Goal: Task Accomplishment & Management: Manage account settings

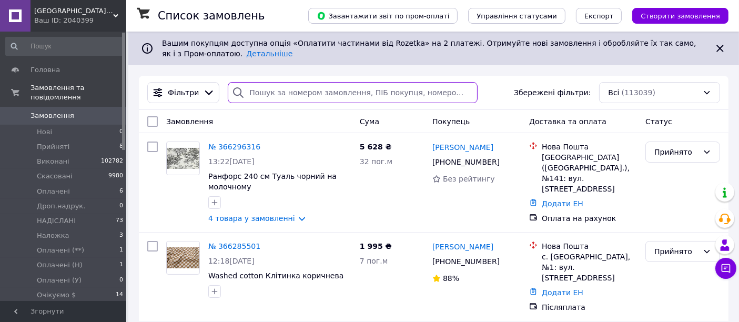
paste input "+380958607345"
click at [325, 88] on input "search" at bounding box center [353, 92] width 250 height 21
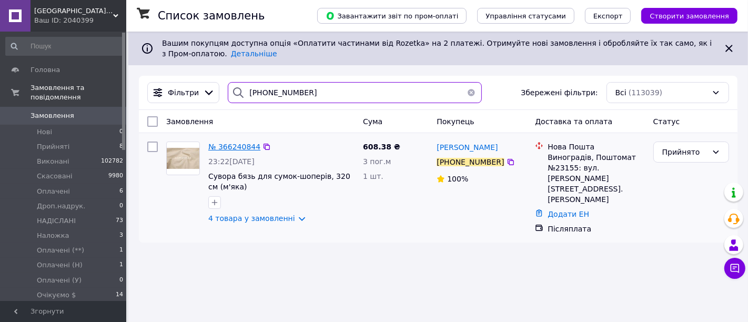
type input "+380958607345"
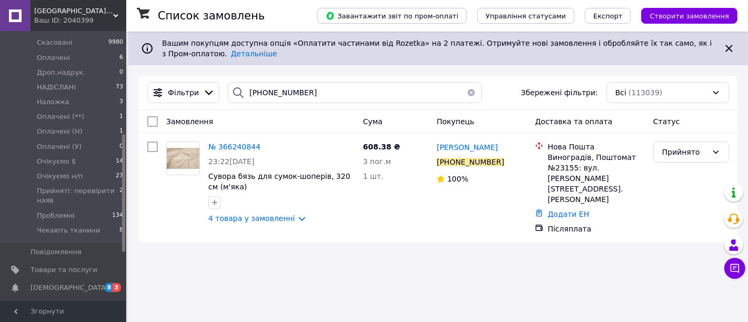
scroll to position [234, 0]
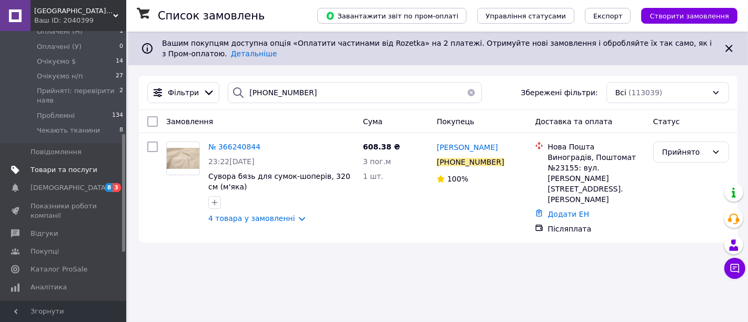
click at [63, 165] on span "Товари та послуги" at bounding box center [64, 169] width 67 height 9
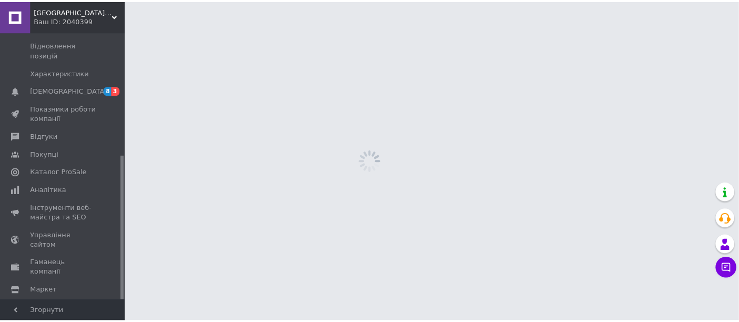
scroll to position [230, 0]
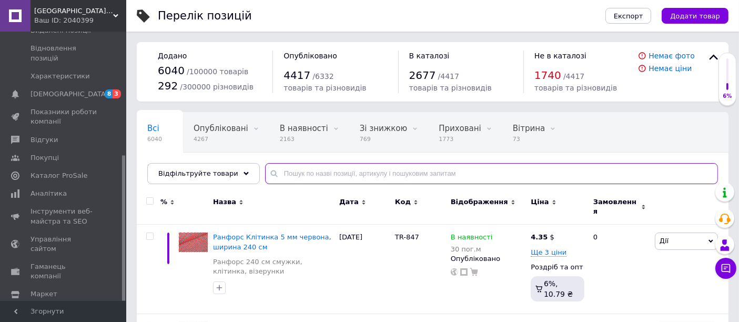
click at [333, 173] on input "text" at bounding box center [491, 173] width 453 height 21
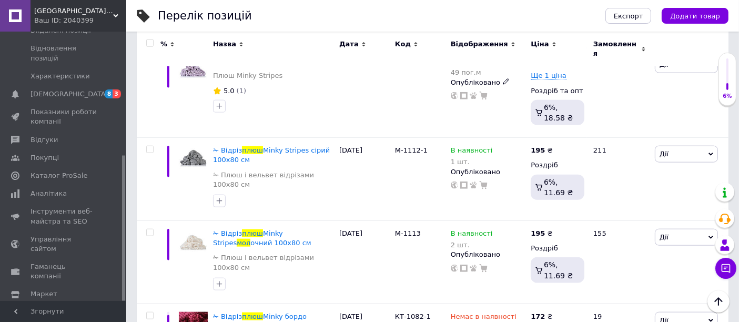
scroll to position [1228, 0]
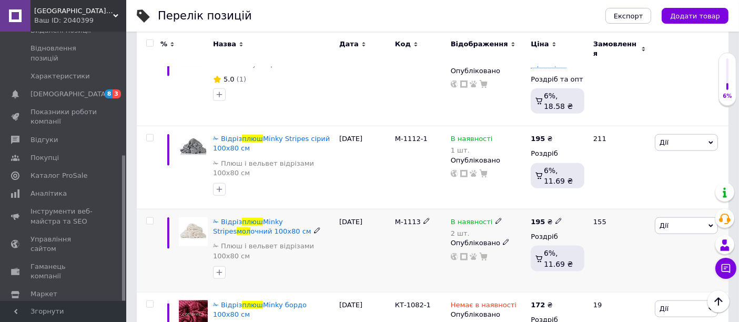
copy div "М-1113"
drag, startPoint x: 383, startPoint y: 220, endPoint x: 417, endPoint y: 223, distance: 33.8
click at [417, 223] on div "✁ Відріз плюш Minky Stripes мол очний 100х80 см ✁ Плюш і вельвет відрізами 100х…" at bounding box center [433, 250] width 592 height 83
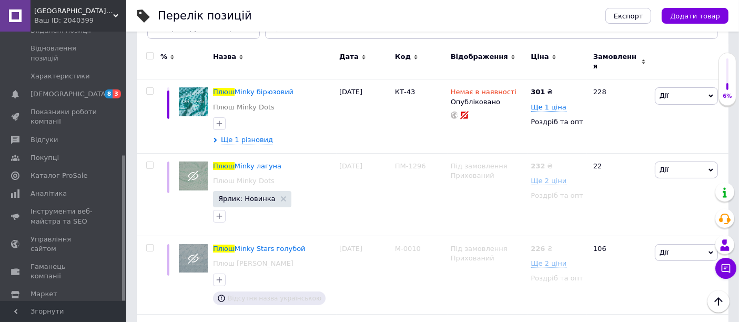
scroll to position [0, 0]
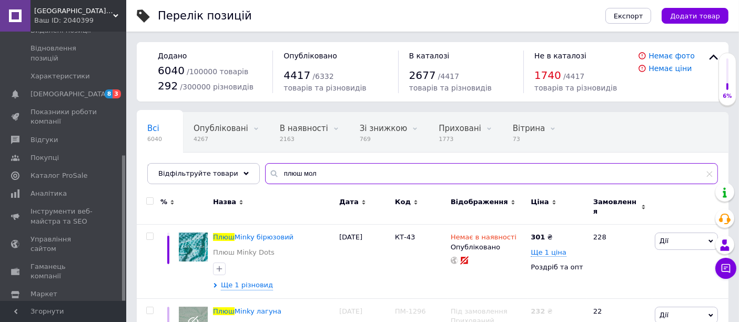
paste input "М-1113"
drag, startPoint x: 318, startPoint y: 176, endPoint x: 248, endPoint y: 168, distance: 71.0
click at [248, 168] on div "Всі 6040 Опубліковані 4267 Видалити Редагувати В наявності 2163 Видалити Редагу…" at bounding box center [433, 148] width 592 height 72
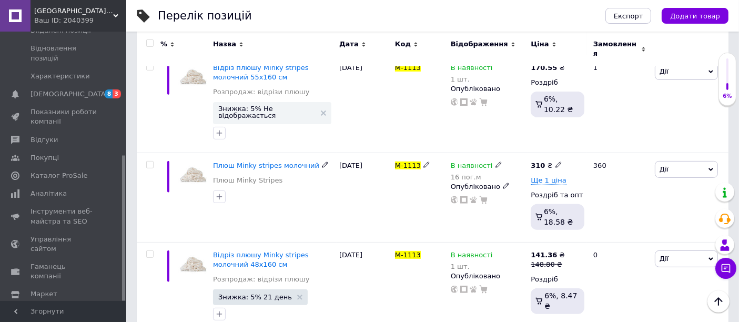
scroll to position [353, 0]
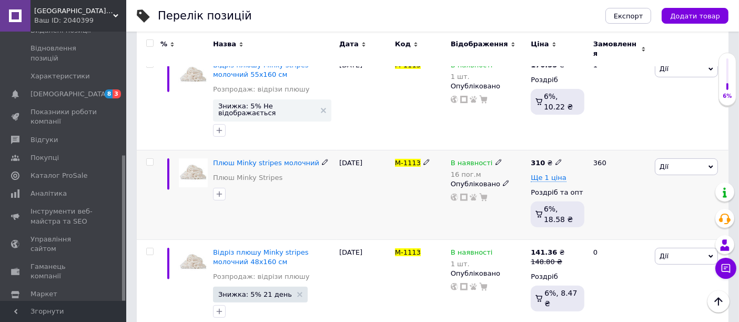
click at [454, 184] on div "В наявності 16 пог.м Опубліковано" at bounding box center [488, 194] width 81 height 89
click at [455, 193] on div at bounding box center [488, 197] width 77 height 8
click at [458, 174] on div "В наявності 16 пог.м Опубліковано" at bounding box center [488, 180] width 75 height 44
click at [454, 194] on icon at bounding box center [454, 197] width 7 height 7
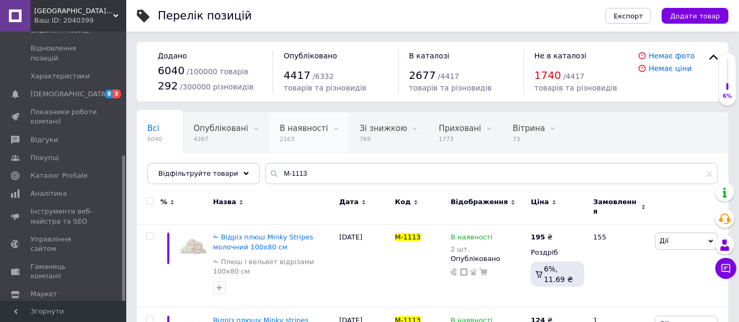
scroll to position [58, 0]
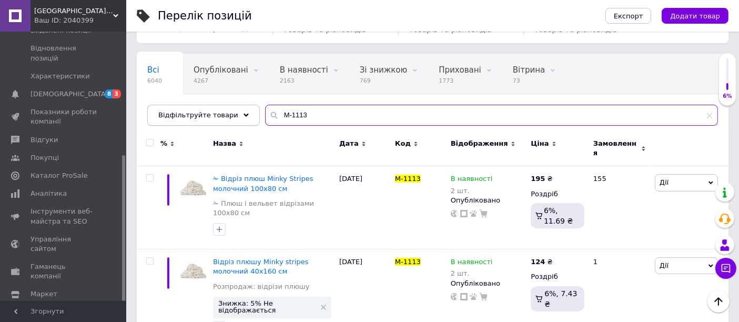
drag, startPoint x: 334, startPoint y: 121, endPoint x: 238, endPoint y: 111, distance: 96.9
click at [248, 118] on div "Всі 6040 Опубліковані 4267 Видалити Редагувати В наявності 2163 Видалити Редагу…" at bounding box center [433, 90] width 592 height 72
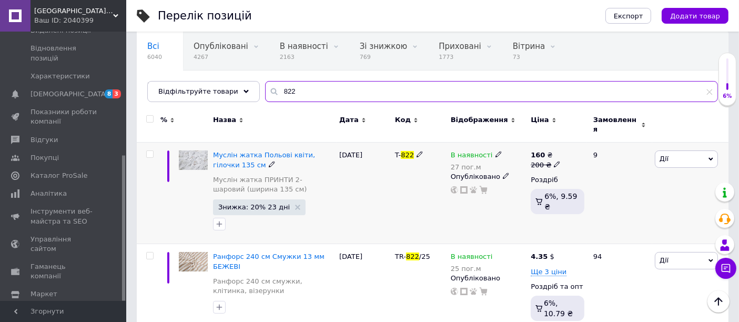
scroll to position [96, 0]
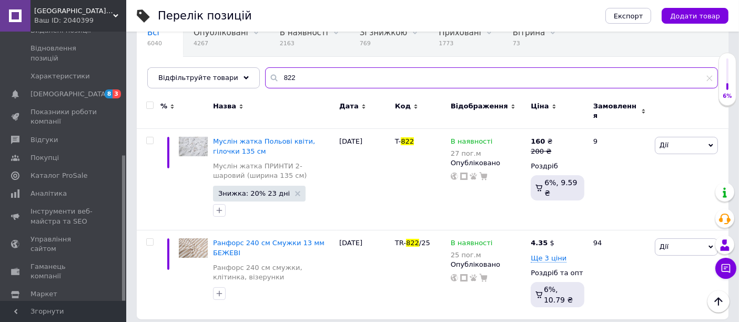
type input "822"
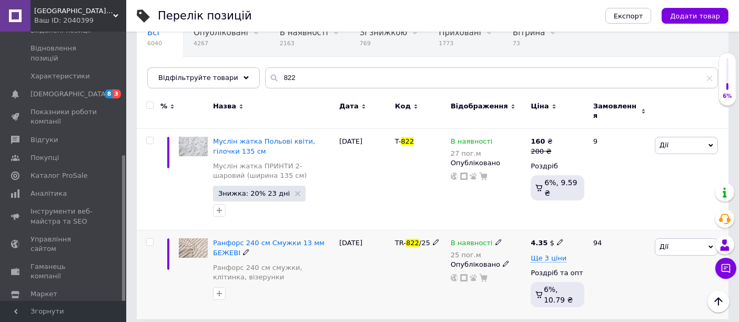
drag, startPoint x: 399, startPoint y: 236, endPoint x: 394, endPoint y: 235, distance: 5.4
click at [396, 239] on span "TR-" at bounding box center [400, 243] width 11 height 8
copy span "TR- 822 /25"
drag, startPoint x: 427, startPoint y: 237, endPoint x: 395, endPoint y: 237, distance: 32.1
click at [395, 238] on div "TR- 822 /25" at bounding box center [420, 242] width 51 height 9
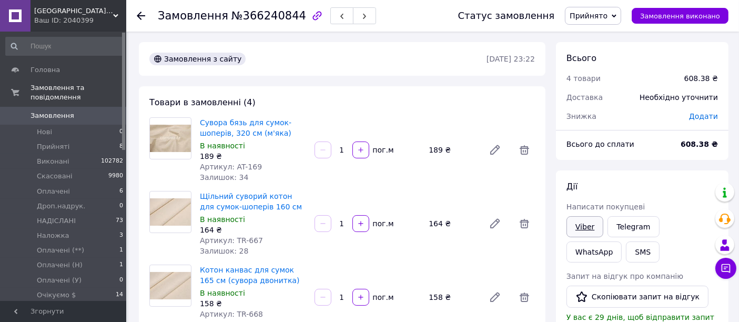
click at [581, 230] on link "Viber" at bounding box center [585, 226] width 37 height 21
click at [581, 229] on link "Viber" at bounding box center [585, 226] width 37 height 21
drag, startPoint x: 235, startPoint y: 14, endPoint x: 287, endPoint y: 17, distance: 52.2
click at [287, 17] on span "№366240844" at bounding box center [269, 15] width 75 height 13
copy span "366240844"
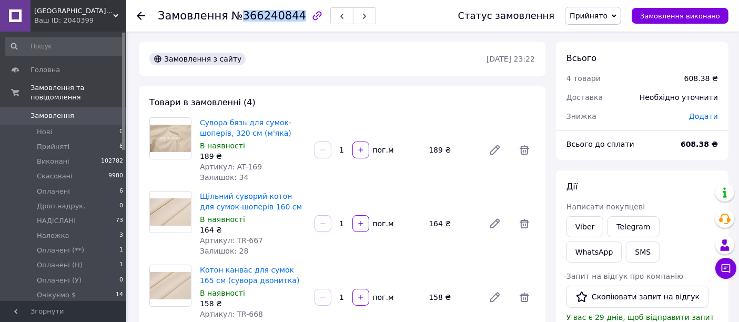
click at [619, 9] on span "Прийнято" at bounding box center [593, 16] width 56 height 18
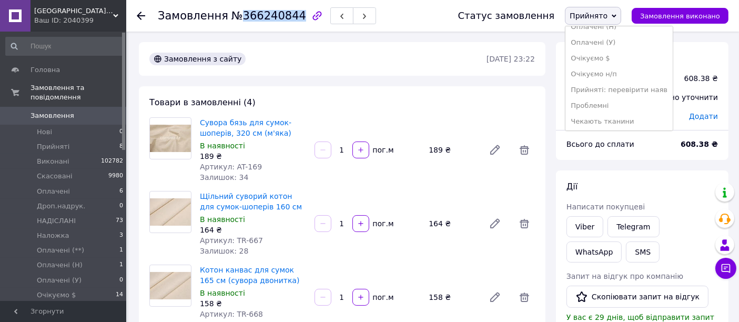
scroll to position [122, 0]
click at [621, 62] on li "Очікуємо $" at bounding box center [619, 57] width 107 height 16
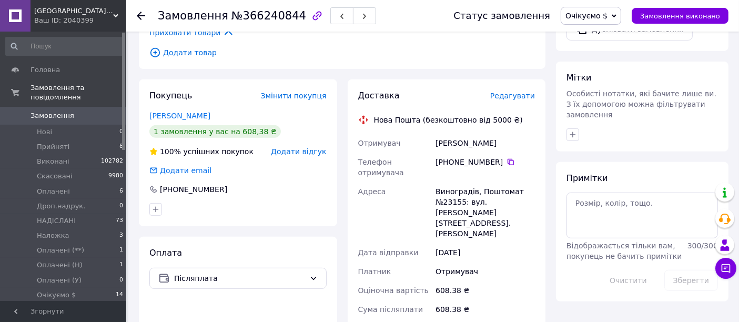
scroll to position [526, 0]
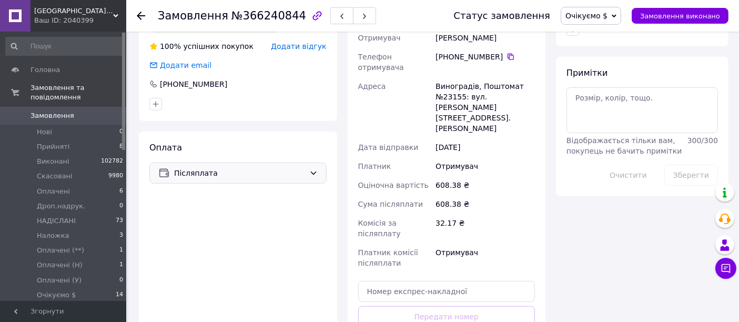
click at [295, 167] on span "Післяплата" at bounding box center [239, 173] width 131 height 12
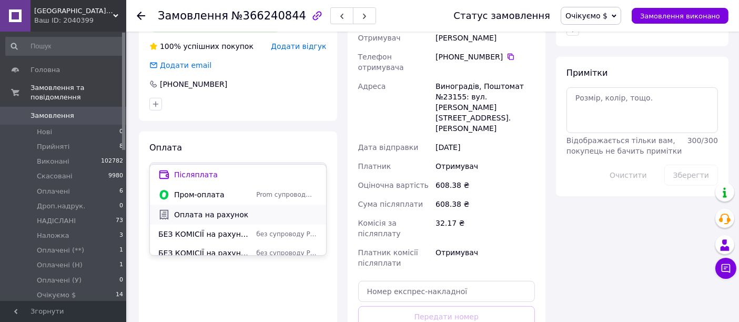
click at [245, 212] on span "Оплата на рахунок" at bounding box center [246, 214] width 144 height 11
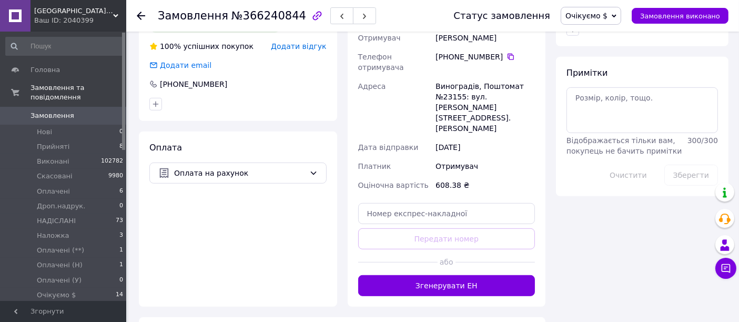
click at [63, 107] on link "Замовлення 0" at bounding box center [64, 116] width 129 height 18
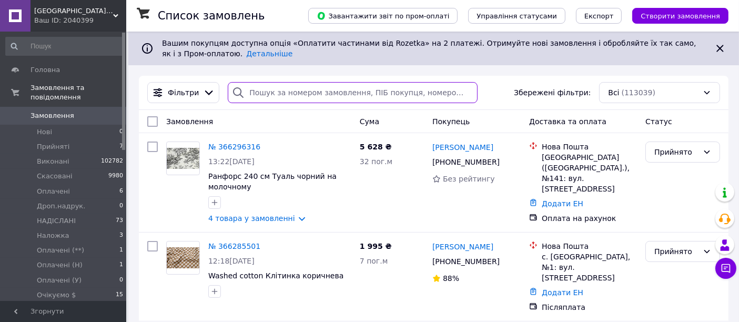
click at [278, 91] on input "search" at bounding box center [353, 92] width 250 height 21
paste input "+380983229407"
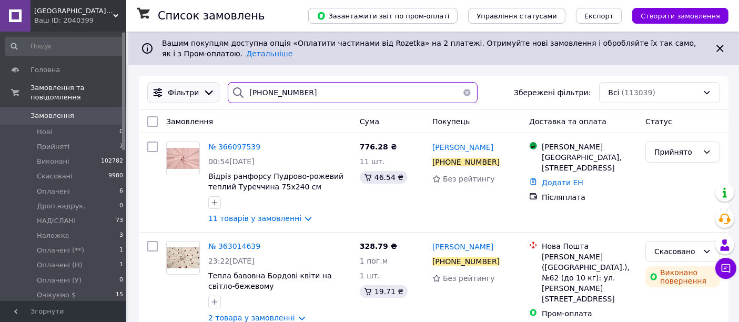
drag, startPoint x: 297, startPoint y: 99, endPoint x: 212, endPoint y: 100, distance: 85.3
click at [212, 100] on div "Фільтри +380983229407 Збережені фільтри: Всі (113039)" at bounding box center [434, 92] width 582 height 21
paste input "666120790"
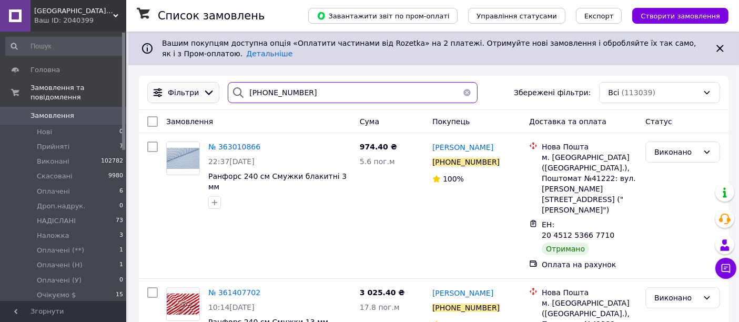
drag, startPoint x: 274, startPoint y: 95, endPoint x: 214, endPoint y: 92, distance: 60.6
click at [216, 94] on div "Фільтри +380666120790 Збережені фільтри: Всі (113039)" at bounding box center [434, 92] width 582 height 21
paste input "958607345"
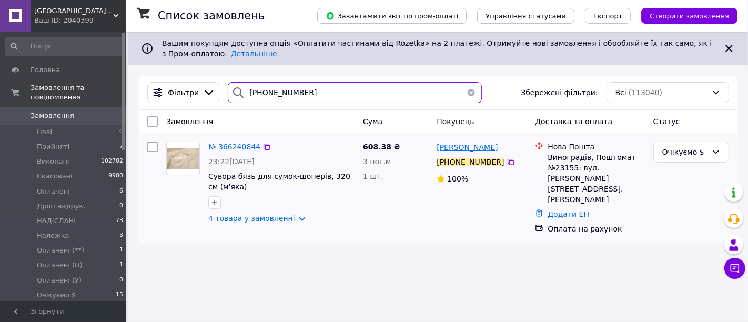
type input "+380958607345"
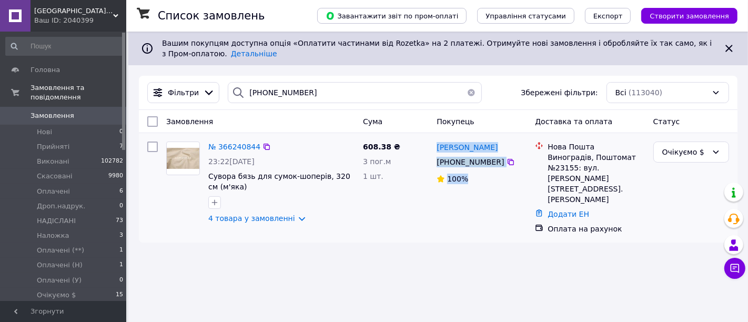
drag, startPoint x: 440, startPoint y: 146, endPoint x: 497, endPoint y: 170, distance: 61.8
click at [497, 170] on div "Вікторія Продан +380 95 860 73 45 100%" at bounding box center [482, 187] width 98 height 101
copy div "Вікторія Продан +380 95 860 73 45 100%"
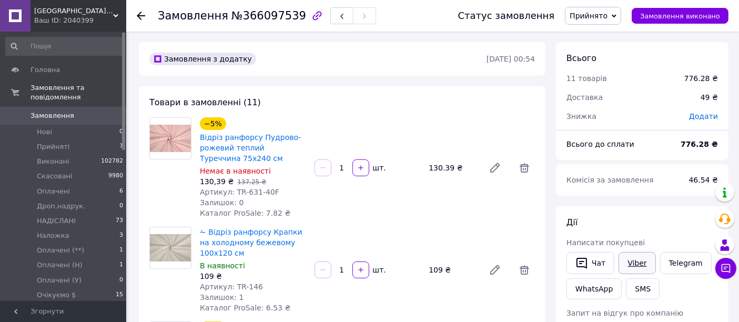
click at [634, 261] on link "Viber" at bounding box center [637, 263] width 37 height 22
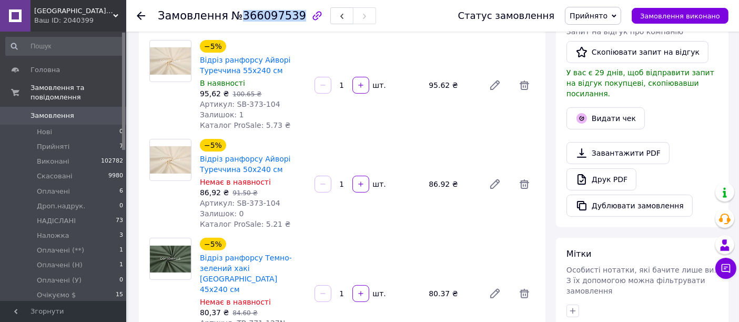
drag, startPoint x: 235, startPoint y: 14, endPoint x: 287, endPoint y: 23, distance: 52.3
click at [287, 23] on div "Замовлення №366097539" at bounding box center [267, 16] width 218 height 18
copy span "366097539"
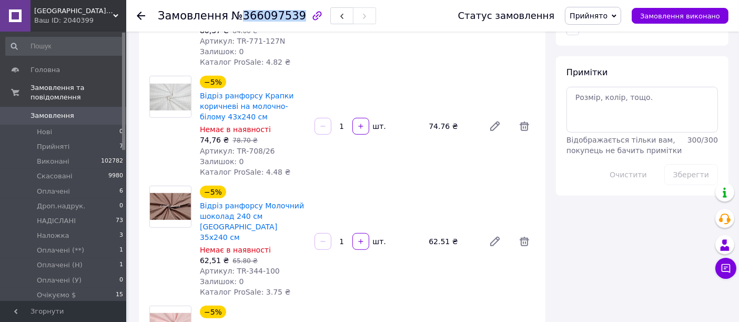
click at [614, 22] on span "Прийнято" at bounding box center [593, 16] width 56 height 18
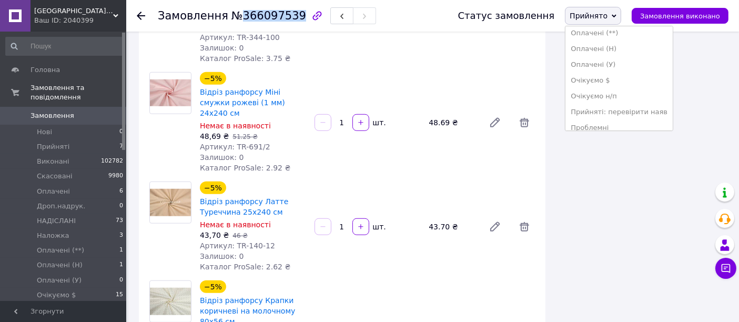
scroll to position [117, 0]
click at [624, 58] on li "Очікуємо $" at bounding box center [619, 62] width 107 height 16
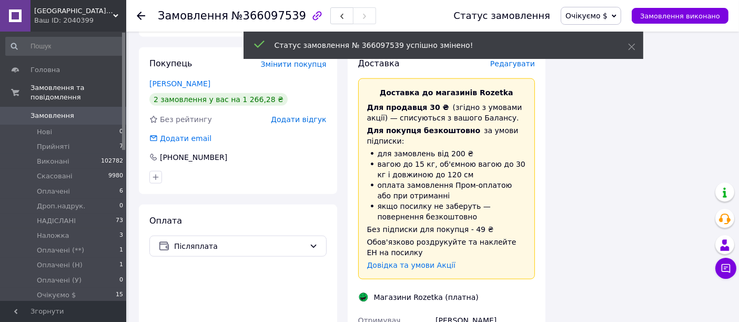
scroll to position [1324, 0]
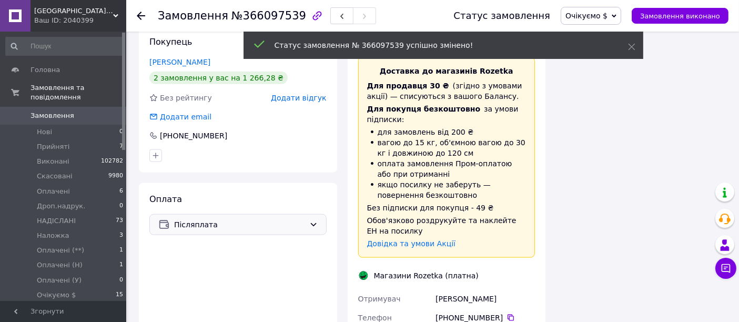
click at [277, 219] on span "Післяплата" at bounding box center [239, 225] width 131 height 12
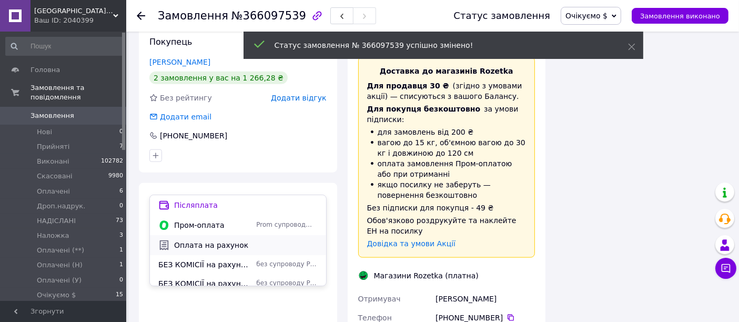
click at [234, 248] on span "Оплата на рахунок" at bounding box center [246, 245] width 144 height 11
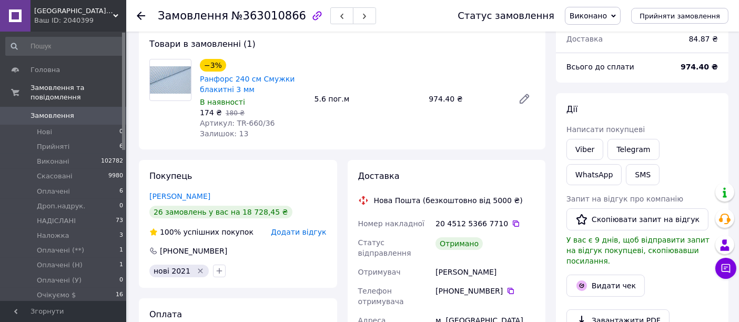
scroll to position [17, 0]
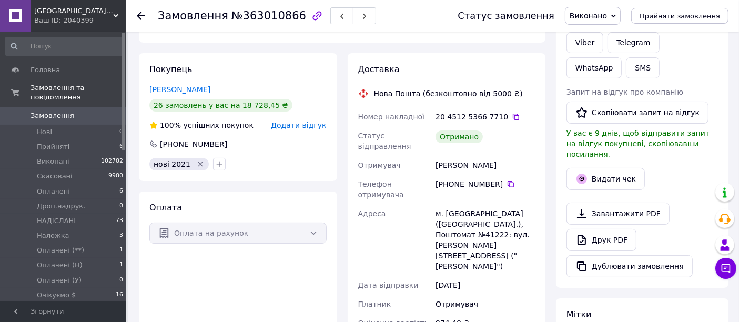
scroll to position [234, 0]
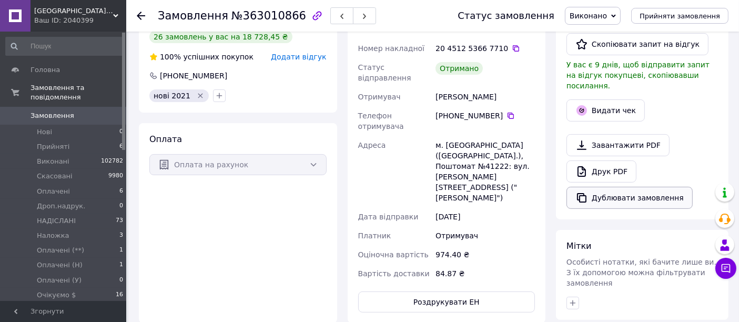
click at [640, 188] on button "Дублювати замовлення" at bounding box center [630, 198] width 126 height 22
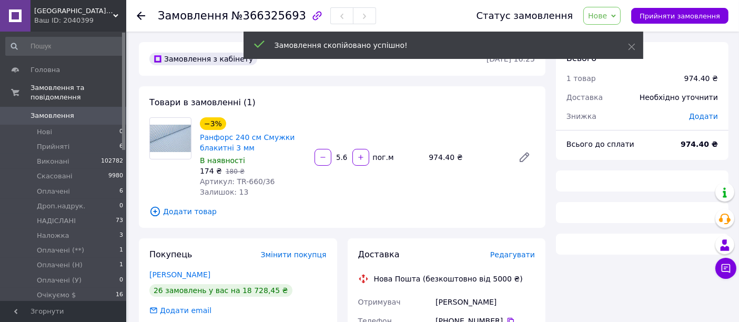
click at [616, 17] on icon at bounding box center [614, 16] width 5 height 5
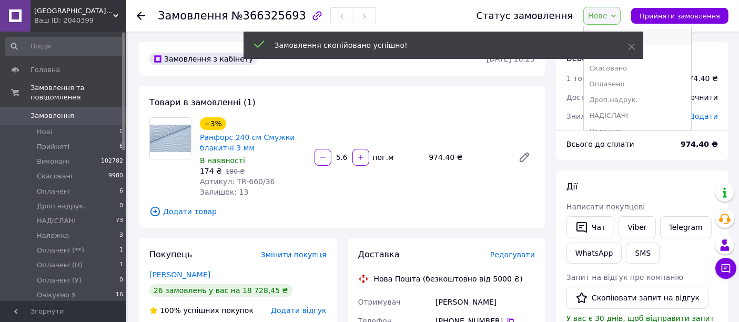
click at [660, 31] on li "Прийнято" at bounding box center [637, 37] width 107 height 16
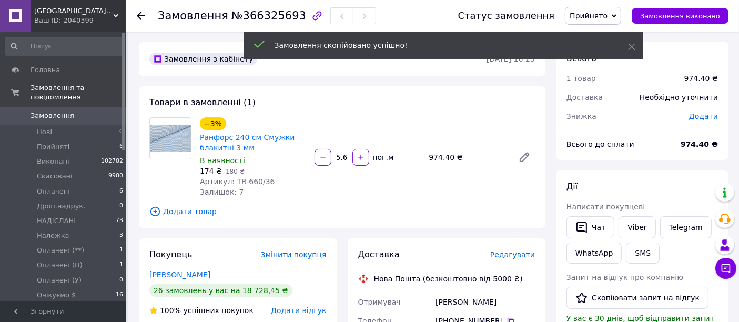
click at [155, 211] on icon at bounding box center [155, 212] width 12 height 12
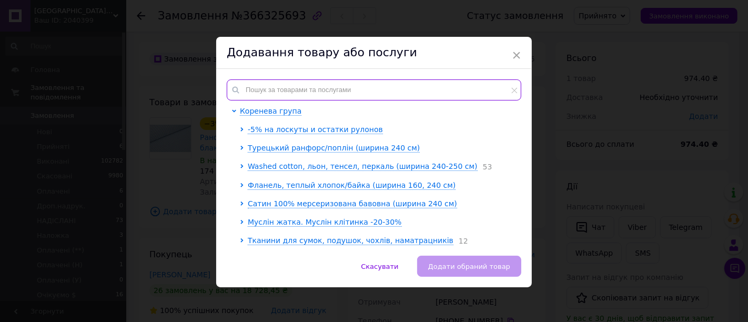
paste input "[PHONE_NUMBER]"
click at [321, 86] on input "[PHONE_NUMBER]" at bounding box center [374, 89] width 295 height 21
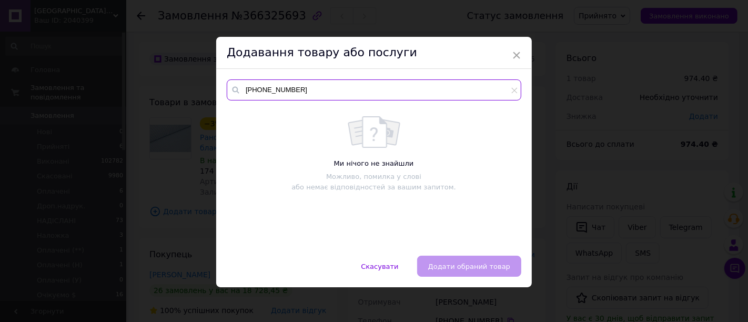
paste input "TR-822/25"
type input "TR-822/25"
drag, startPoint x: 298, startPoint y: 88, endPoint x: 182, endPoint y: 103, distance: 117.2
click at [183, 102] on div "× Додавання товару або послуги TR-822/25 Ми нічого не знайшли Можливо, помилка …" at bounding box center [374, 161] width 748 height 322
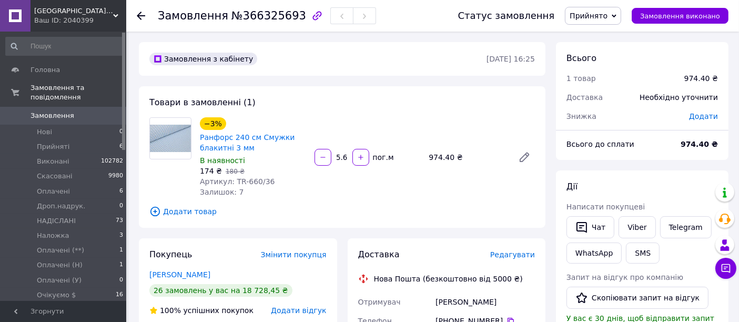
click at [153, 212] on icon at bounding box center [155, 212] width 12 height 12
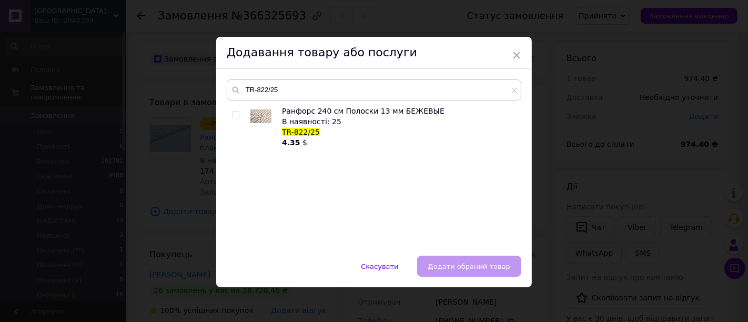
click at [236, 116] on input "checkbox" at bounding box center [235, 115] width 7 height 7
checkbox input "true"
click at [446, 267] on span "Додати обраний товар" at bounding box center [469, 267] width 82 height 8
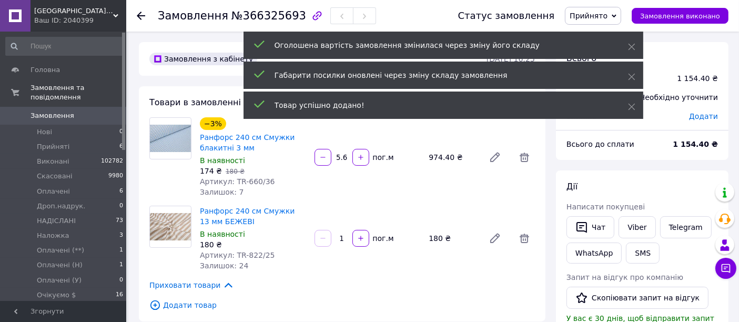
click at [346, 237] on input "1" at bounding box center [342, 239] width 17 height 8
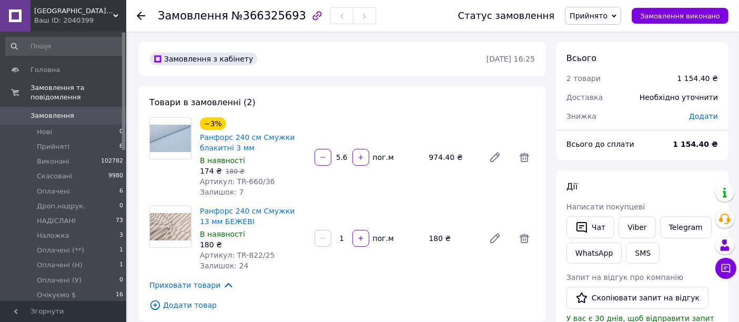
type input "11"
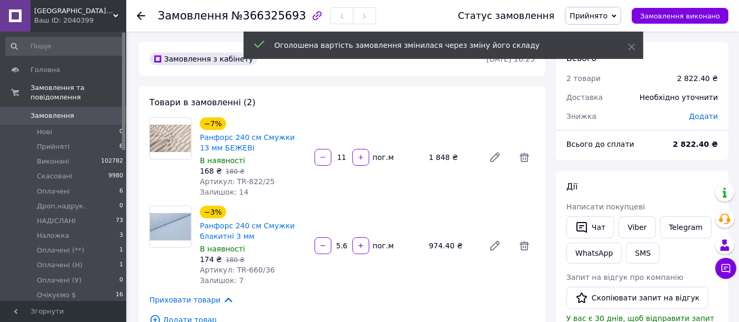
click at [348, 160] on input "11" at bounding box center [342, 158] width 17 height 8
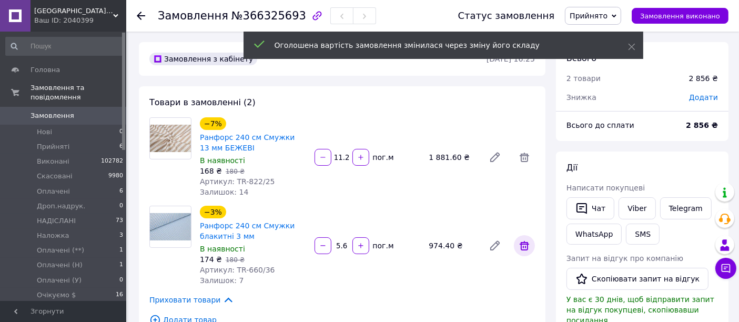
type input "11.2"
click at [526, 247] on icon at bounding box center [524, 245] width 9 height 9
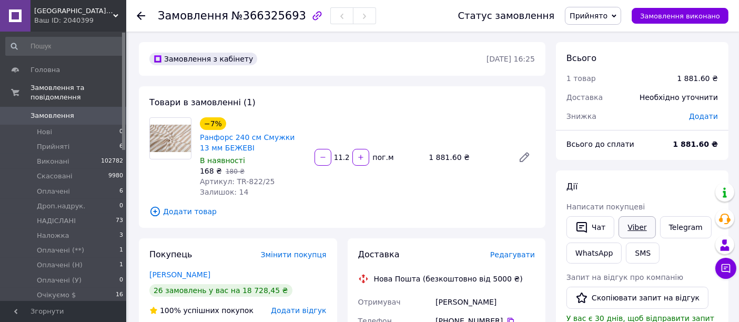
click at [643, 227] on link "Viber" at bounding box center [637, 227] width 37 height 22
click at [642, 227] on link "Viber" at bounding box center [637, 227] width 37 height 22
drag, startPoint x: 234, startPoint y: 17, endPoint x: 288, endPoint y: 18, distance: 54.2
click at [288, 18] on span "№366325693" at bounding box center [269, 15] width 75 height 13
copy span "366325693"
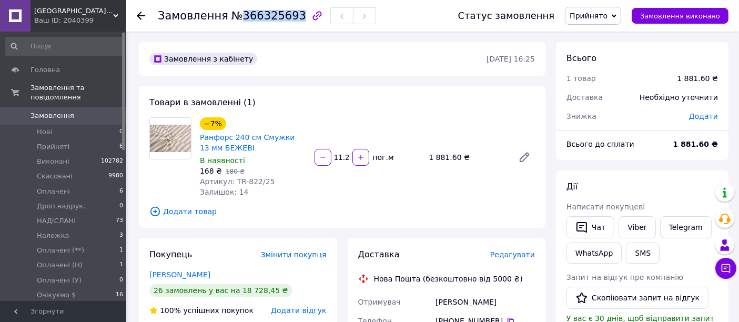
scroll to position [58, 0]
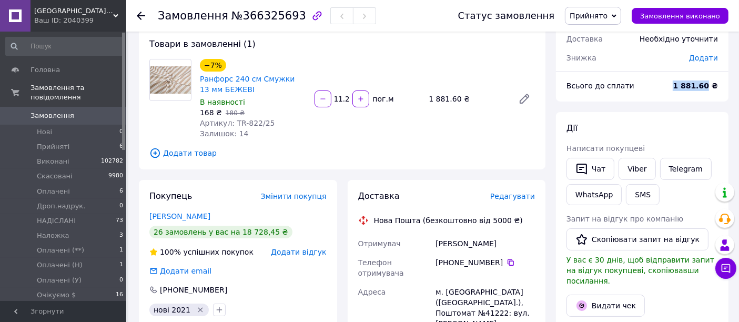
copy b "1 881.60"
drag, startPoint x: 692, startPoint y: 89, endPoint x: 711, endPoint y: 92, distance: 18.6
click at [711, 92] on div "1 881.60 ₴" at bounding box center [696, 85] width 58 height 23
click at [608, 14] on span "Прийнято" at bounding box center [589, 16] width 38 height 8
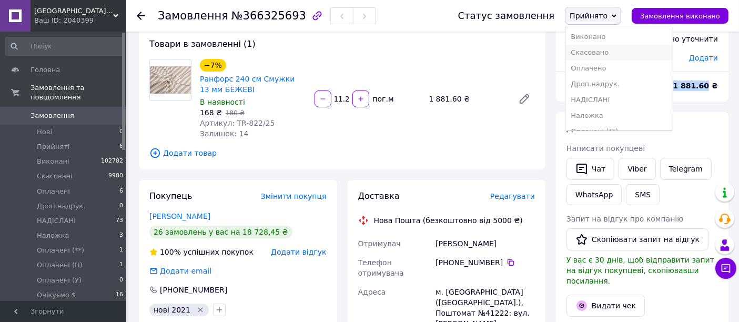
scroll to position [122, 0]
click at [627, 54] on li "Очікуємо $" at bounding box center [619, 57] width 107 height 16
